Goal: Find specific page/section: Find specific page/section

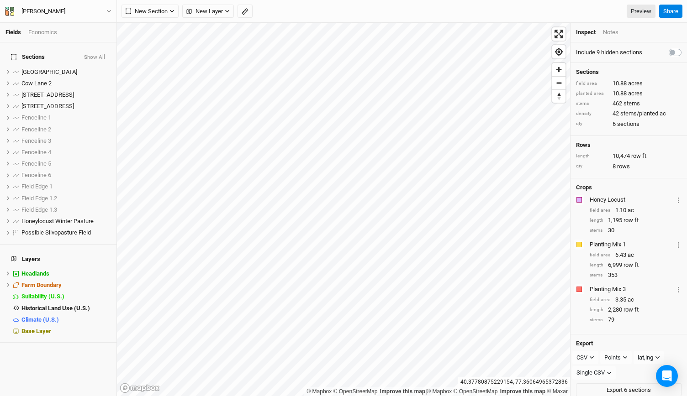
click at [108, 10] on icon "button" at bounding box center [109, 11] width 4 height 3
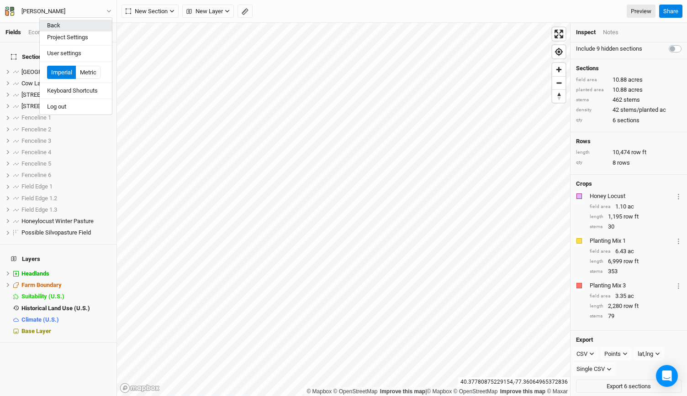
click at [82, 20] on button "Back" at bounding box center [76, 26] width 72 height 12
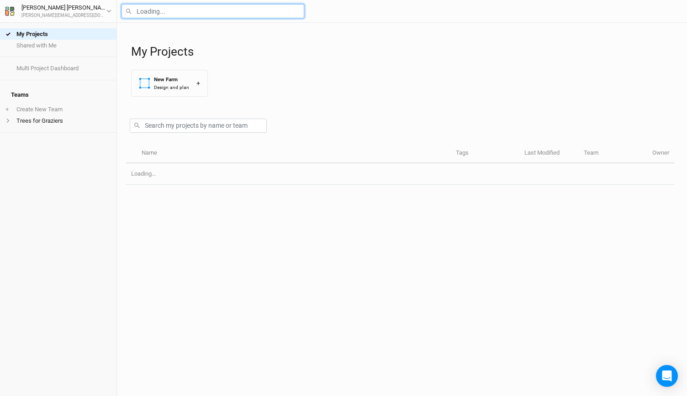
click at [152, 15] on input "text" at bounding box center [212, 11] width 183 height 14
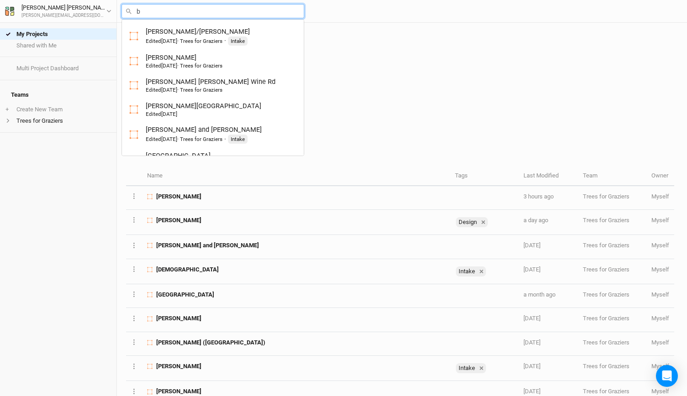
type input "bl"
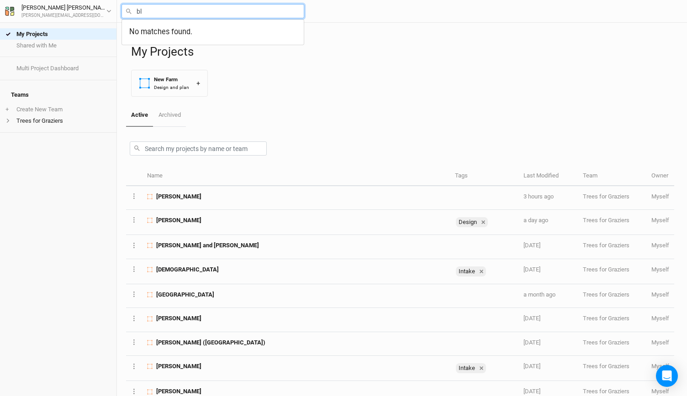
type input "b"
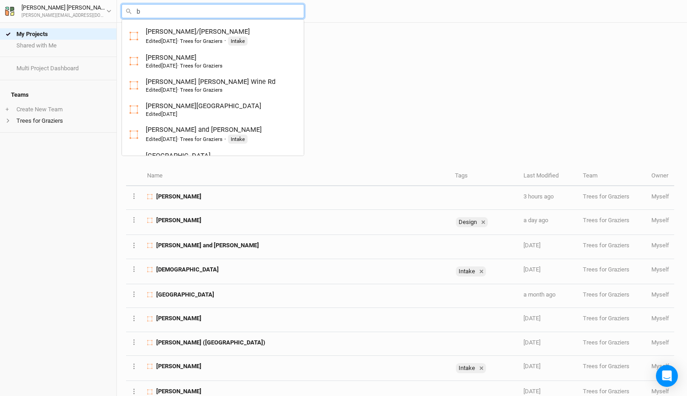
type input "bl"
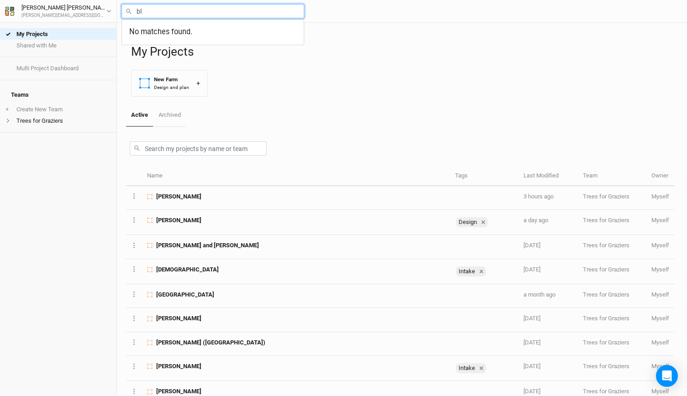
type input "b"
type input "[GEOGRAPHIC_DATA]"
